Goal: Transaction & Acquisition: Purchase product/service

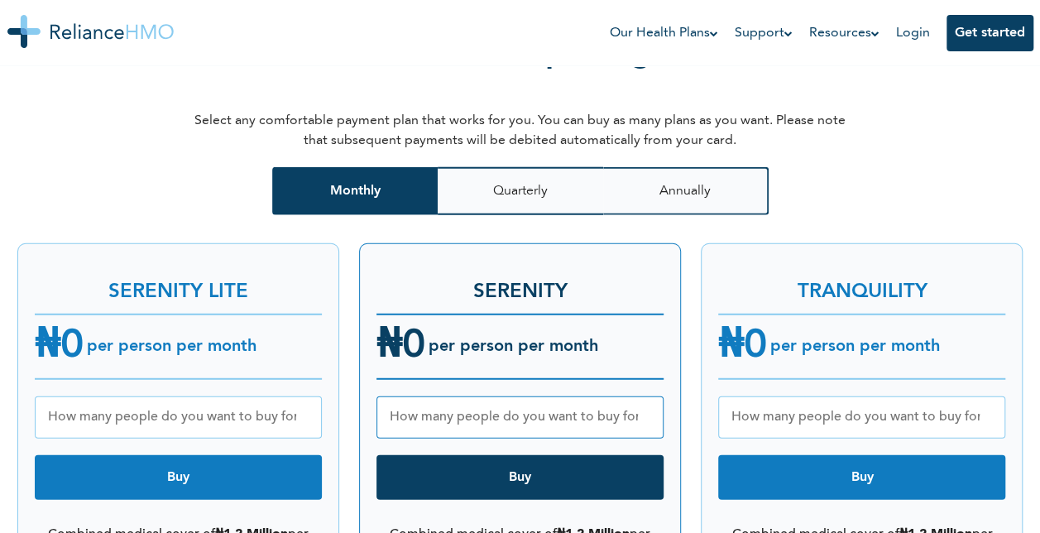
scroll to position [2052, 0]
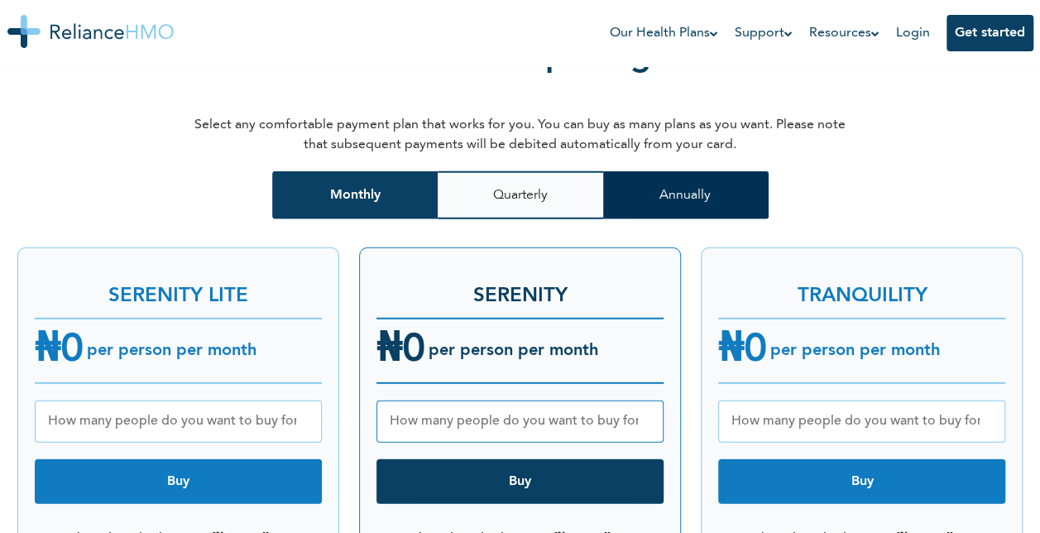
drag, startPoint x: 0, startPoint y: 0, endPoint x: 676, endPoint y: 175, distance: 698.1
click at [676, 175] on button "Annually" at bounding box center [685, 195] width 165 height 48
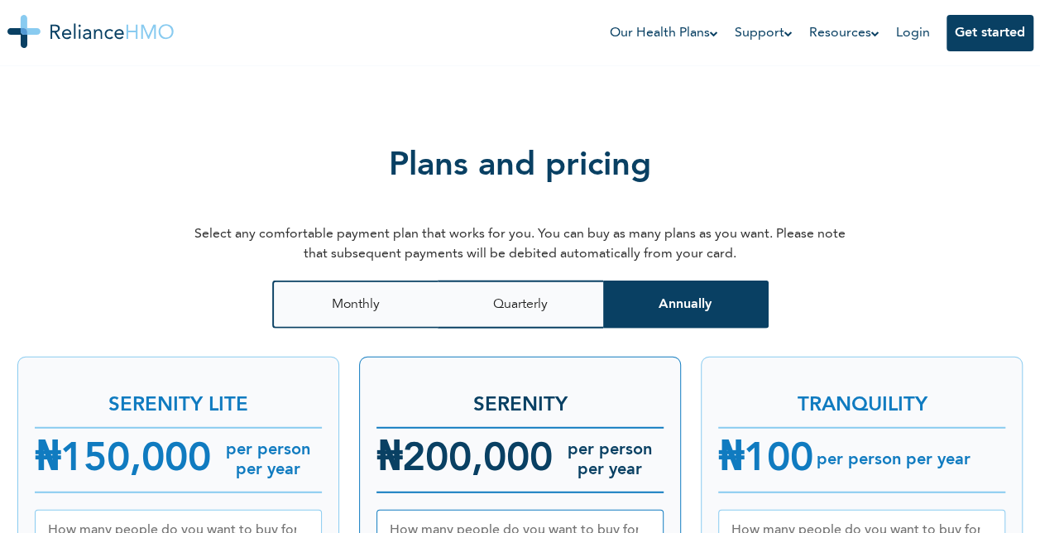
scroll to position [1924, 0]
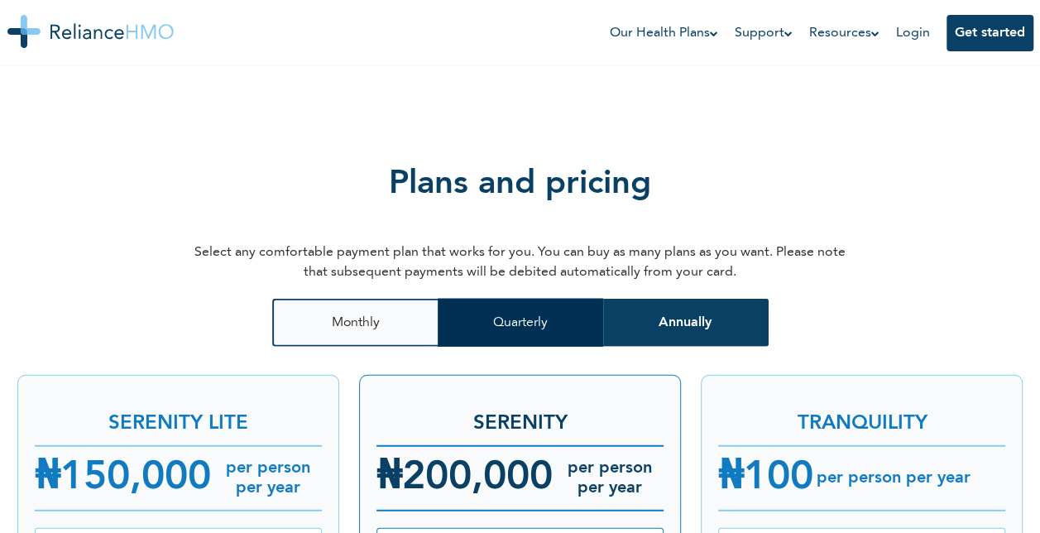
click at [569, 299] on button "Quarterly" at bounding box center [520, 323] width 165 height 48
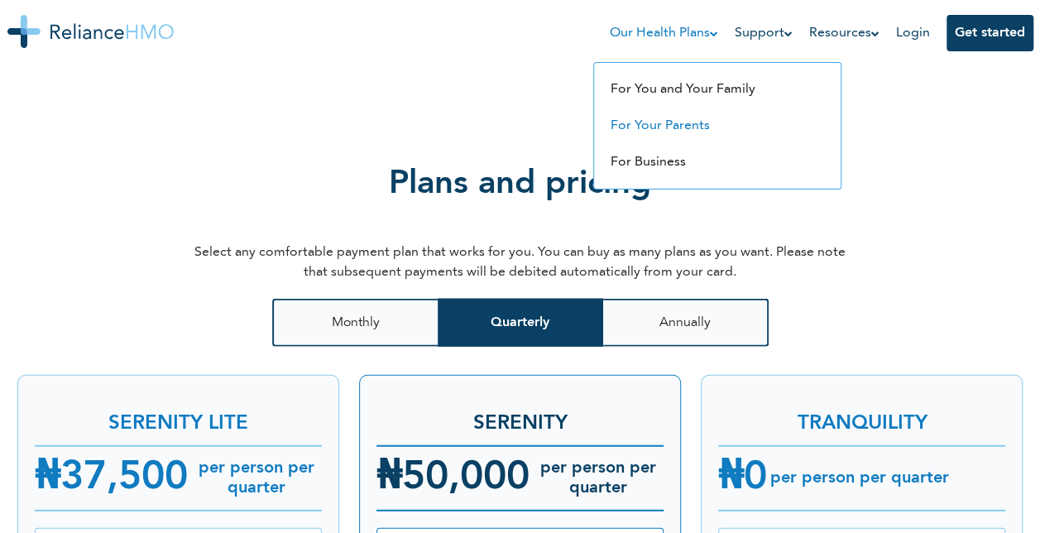
click at [665, 132] on link "For Your Parents" at bounding box center [660, 125] width 99 height 13
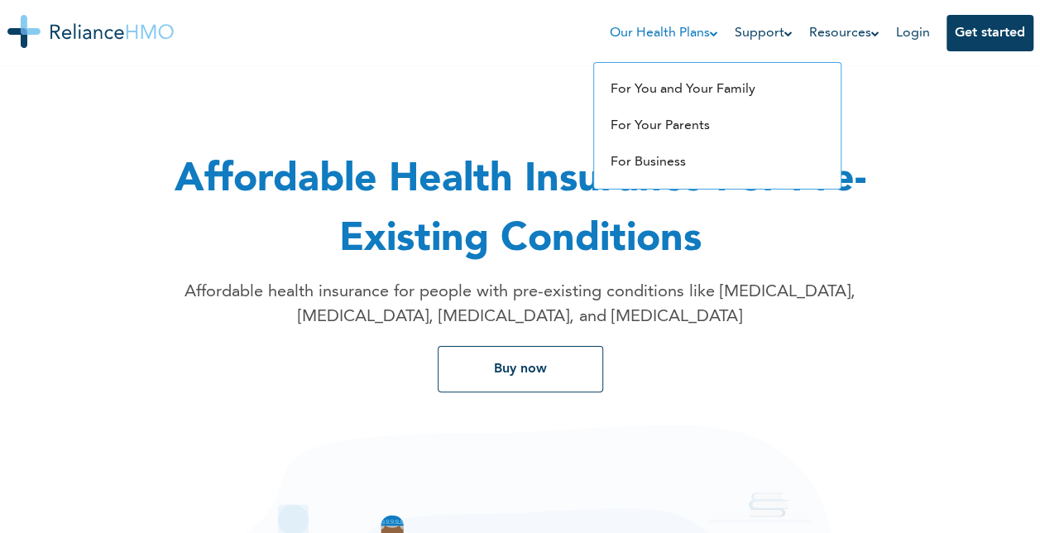
click at [702, 28] on link "Our Health Plans" at bounding box center [664, 33] width 108 height 20
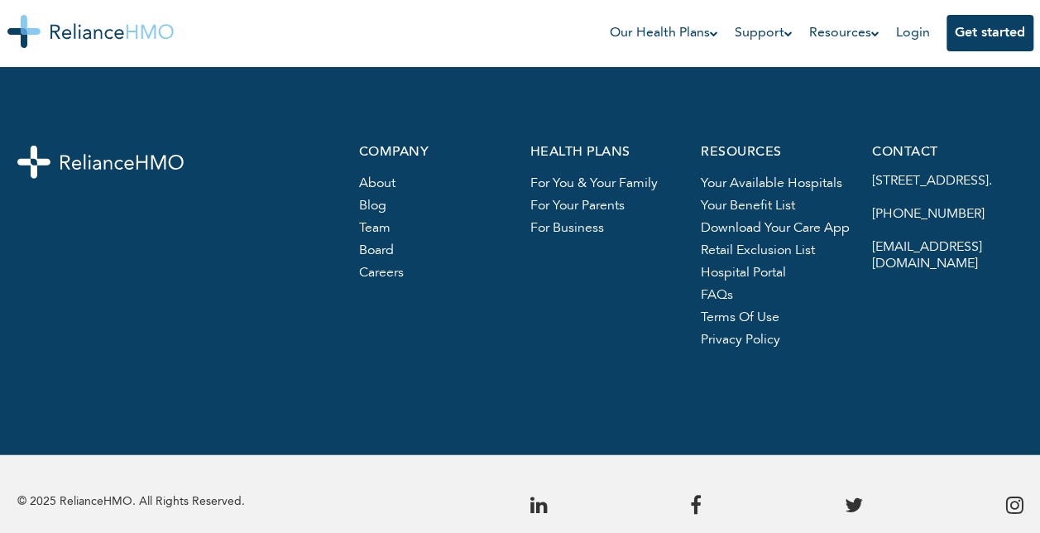
scroll to position [2197, 0]
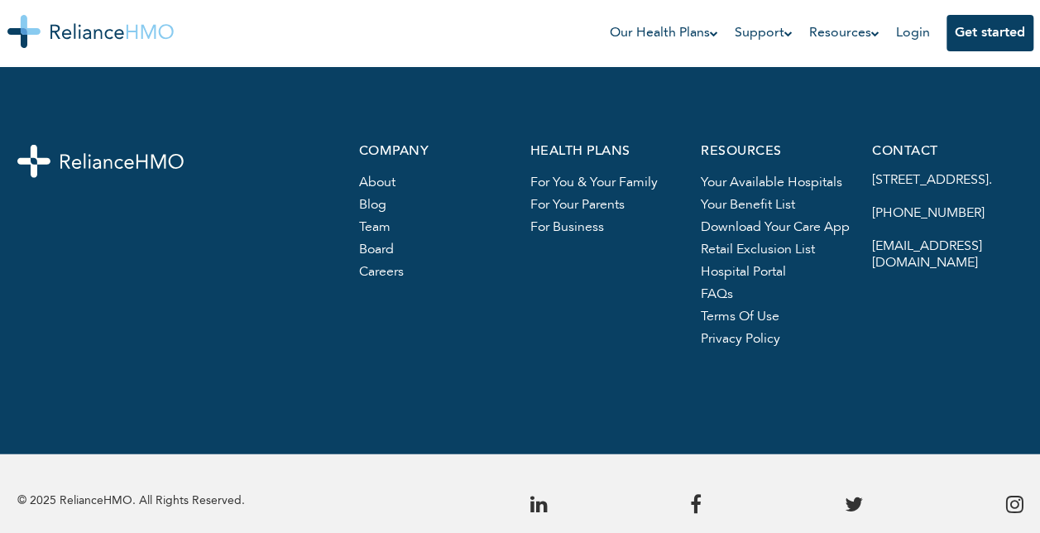
click at [557, 207] on link "For your parents" at bounding box center [576, 205] width 94 height 13
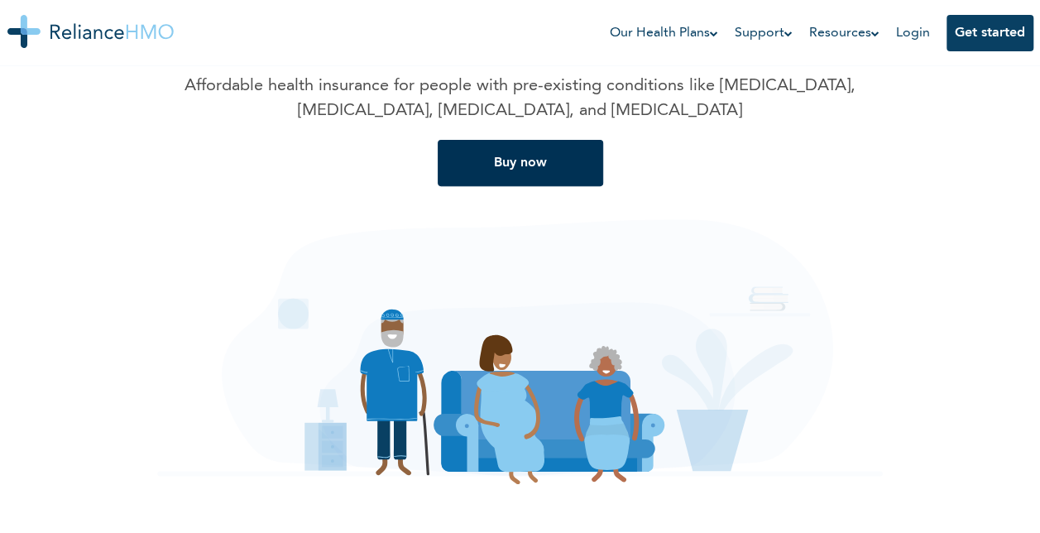
click at [496, 158] on button "Buy now" at bounding box center [520, 163] width 165 height 46
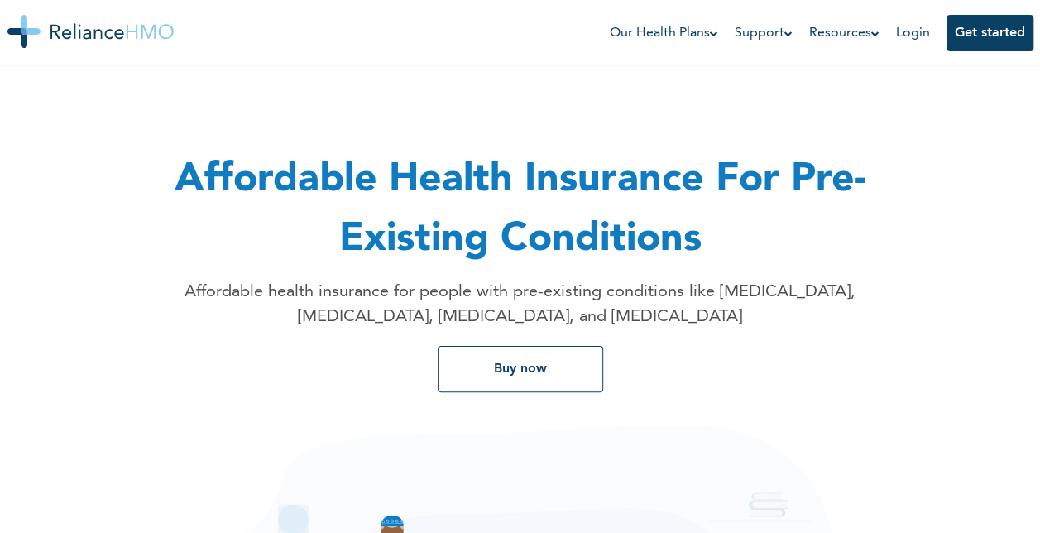
click at [83, 28] on img at bounding box center [90, 31] width 166 height 33
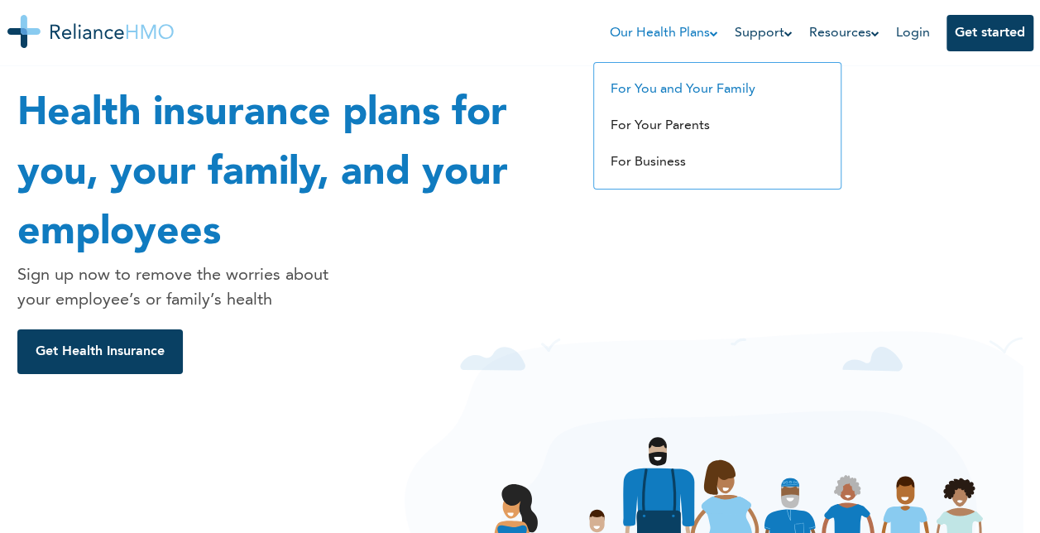
click at [692, 86] on link "For You and Your Family" at bounding box center [683, 89] width 145 height 13
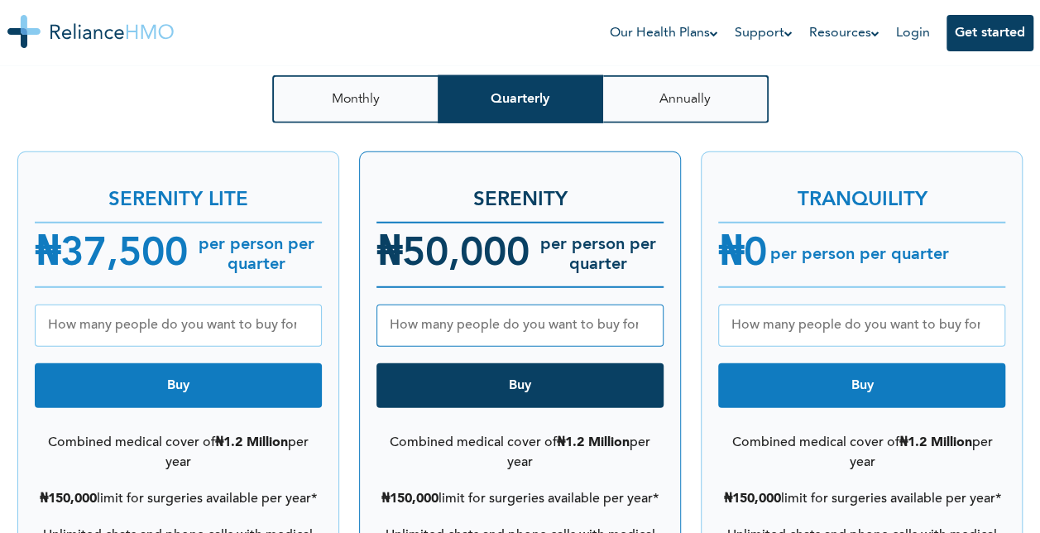
scroll to position [2179, 0]
